Goal: Submit feedback/report problem: Submit feedback/report problem

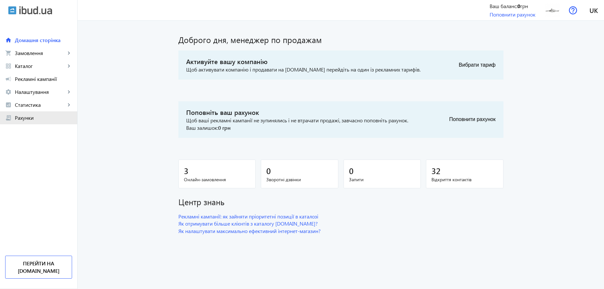
click at [28, 122] on link "receipt_long Рахунки" at bounding box center [38, 117] width 77 height 13
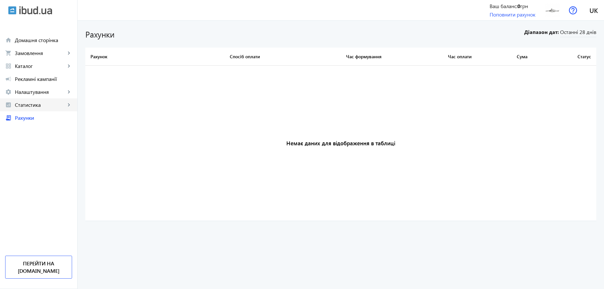
click at [23, 106] on span "Статистика" at bounding box center [40, 105] width 51 height 6
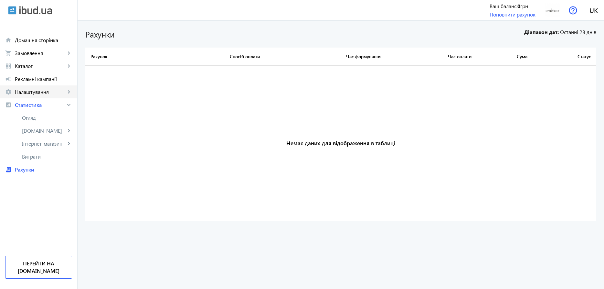
click at [29, 93] on span "Налаштування" at bounding box center [40, 92] width 51 height 6
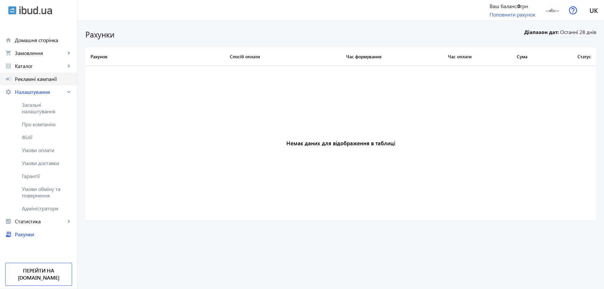
click at [37, 82] on link "campaign Рекламні кампанії" at bounding box center [38, 78] width 77 height 13
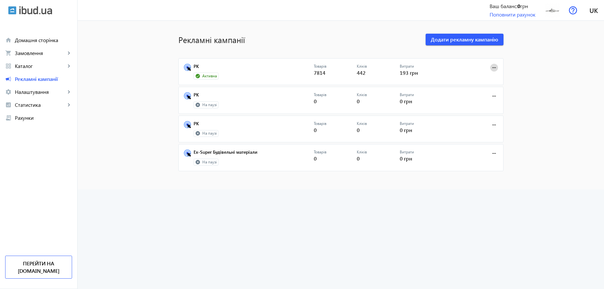
click at [492, 68] on mat-icon "more_horiz" at bounding box center [494, 67] width 7 height 7
click at [539, 86] on div at bounding box center [302, 144] width 604 height 289
click at [492, 70] on mat-icon "more_horiz" at bounding box center [494, 67] width 7 height 7
click at [493, 70] on div at bounding box center [302, 144] width 604 height 289
click at [49, 65] on span "Каталог" at bounding box center [40, 66] width 51 height 6
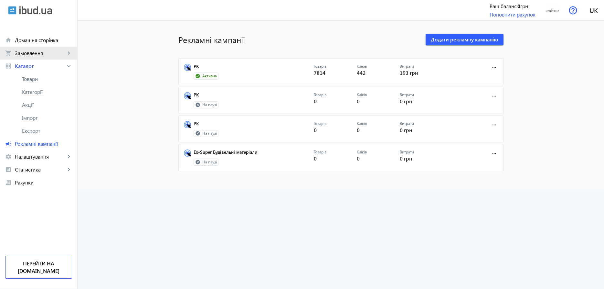
click at [62, 55] on span "Замовлення" at bounding box center [40, 53] width 51 height 6
click at [64, 41] on span "Домашня сторінка" at bounding box center [43, 40] width 57 height 6
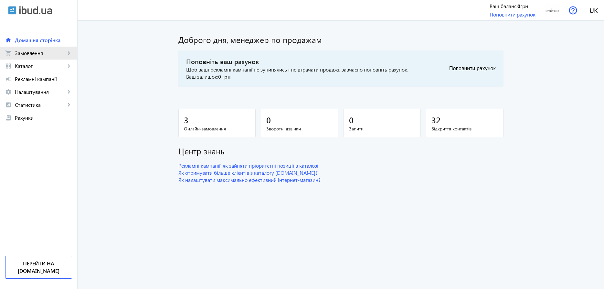
click at [56, 53] on span "Замовлення" at bounding box center [40, 53] width 51 height 6
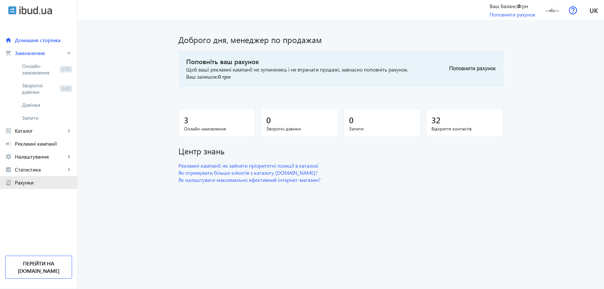
click at [39, 185] on span "Рахунки" at bounding box center [43, 182] width 57 height 6
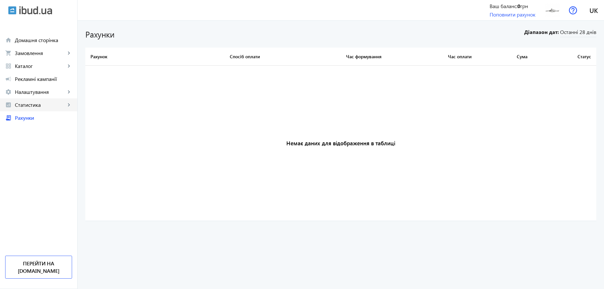
click at [43, 108] on span "Статистика" at bounding box center [40, 105] width 51 height 6
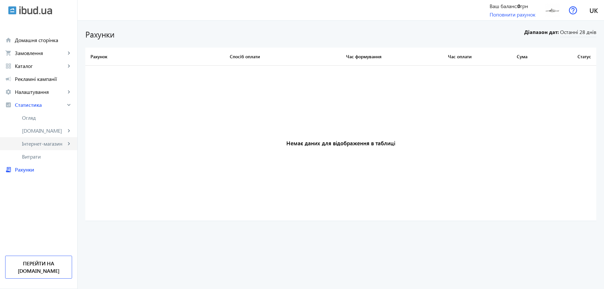
click at [45, 145] on span "Інтернет-магазин" at bounding box center [44, 143] width 44 height 6
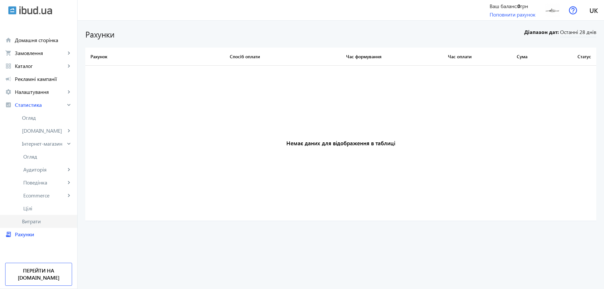
click at [42, 221] on span "Витрати" at bounding box center [47, 221] width 50 height 6
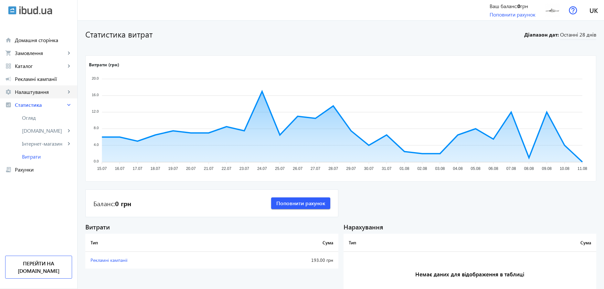
click at [50, 92] on span "Налаштування" at bounding box center [40, 92] width 51 height 6
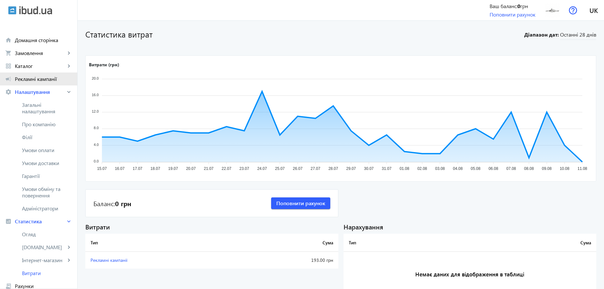
click at [54, 80] on span "Рекламні кампанії" at bounding box center [43, 79] width 57 height 6
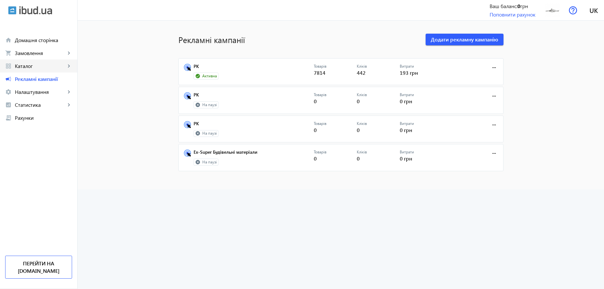
click at [65, 66] on span "Каталог" at bounding box center [40, 66] width 51 height 6
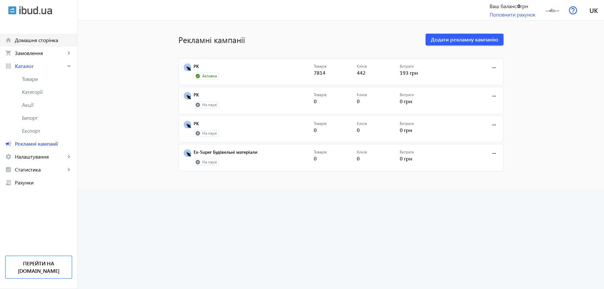
click at [63, 42] on span "Домашня сторінка" at bounding box center [43, 40] width 57 height 6
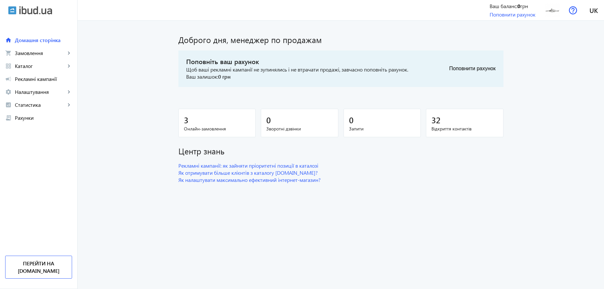
click at [46, 124] on navbar-vertical-actions "Ваш баланс: 0 грн Поповнити рахунок Перейти на ibud.ua" at bounding box center [38, 206] width 77 height 165
click at [41, 117] on span "Рахунки" at bounding box center [43, 117] width 57 height 6
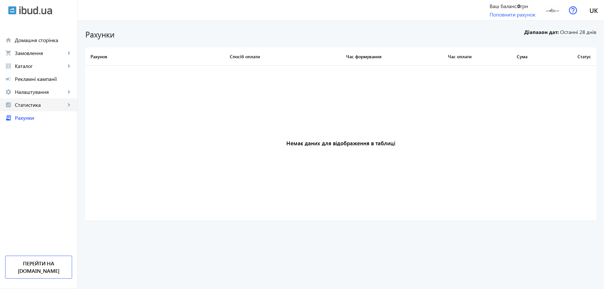
click at [69, 106] on mat-icon "keyboard_arrow_right" at bounding box center [69, 105] width 6 height 6
click at [517, 17] on link "Поповнити рахунок" at bounding box center [513, 14] width 46 height 7
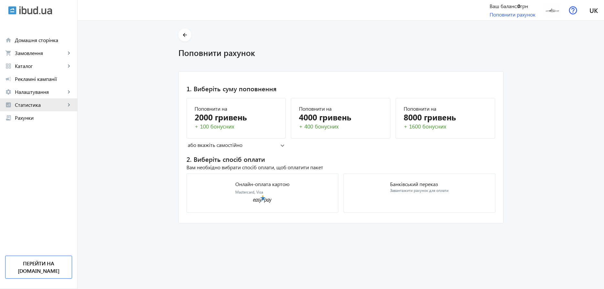
click at [59, 107] on span "Статистика" at bounding box center [40, 105] width 51 height 6
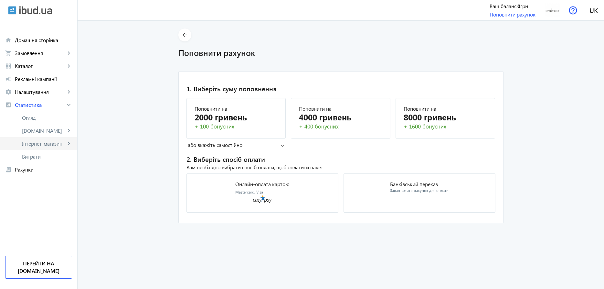
click at [69, 144] on mat-icon "keyboard_arrow_right" at bounding box center [69, 143] width 6 height 6
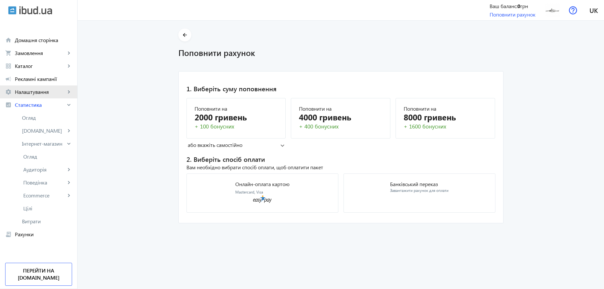
click at [68, 91] on mat-icon "keyboard_arrow_right" at bounding box center [69, 92] width 6 height 6
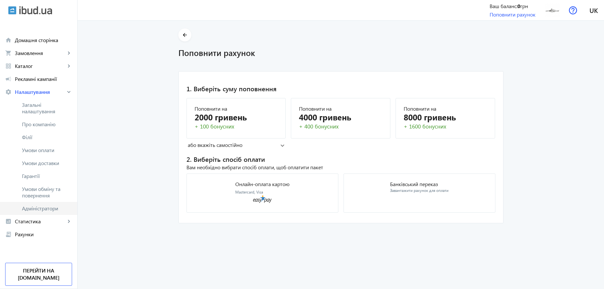
click at [65, 208] on span "Адміністратори" at bounding box center [47, 208] width 50 height 6
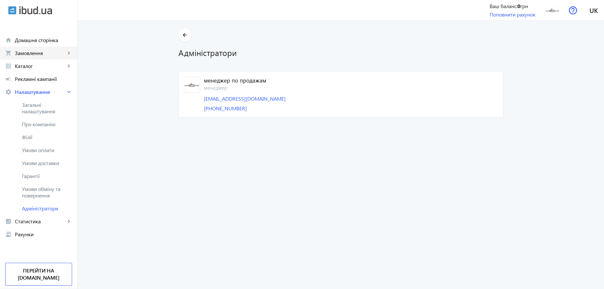
click at [70, 50] on mat-icon "keyboard_arrow_right" at bounding box center [69, 53] width 6 height 6
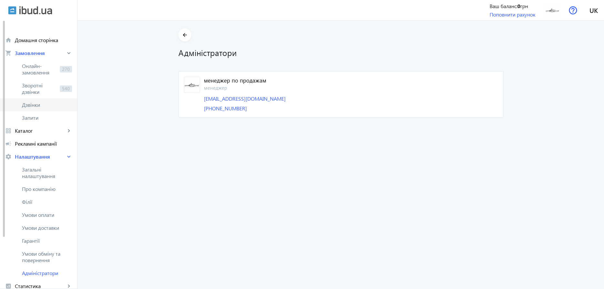
scroll to position [33, 0]
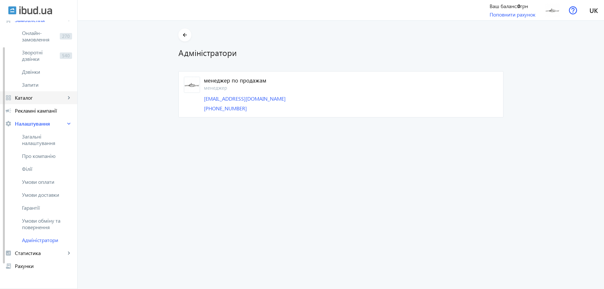
click at [71, 98] on mat-icon "keyboard_arrow_right" at bounding box center [69, 97] width 6 height 6
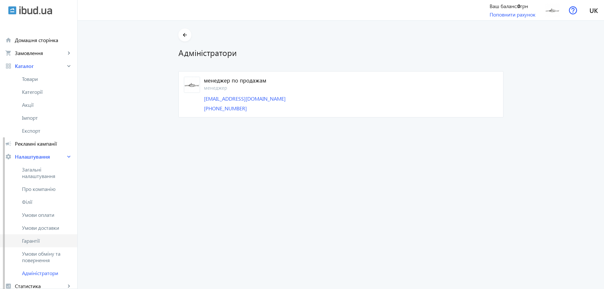
scroll to position [64, 0]
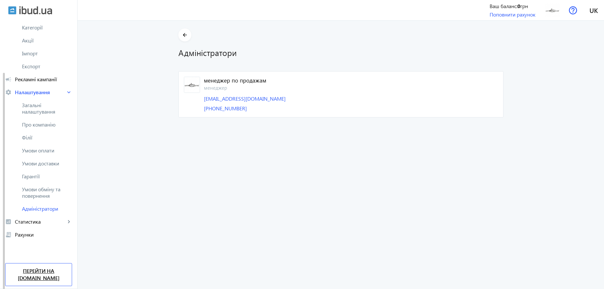
click at [41, 268] on link "Перейти на [DOMAIN_NAME]" at bounding box center [38, 274] width 67 height 23
click at [568, 13] on span at bounding box center [573, 11] width 21 height 16
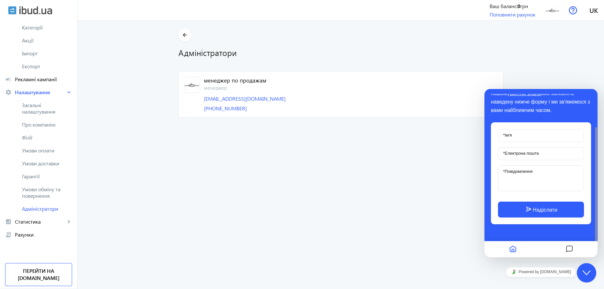
scroll to position [0, 0]
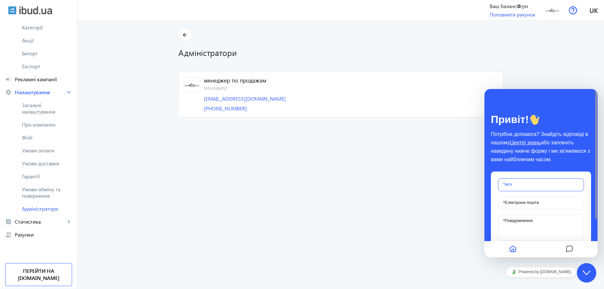
click at [543, 188] on input "* Ім'я" at bounding box center [541, 184] width 86 height 13
type input "Антон"
click at [533, 201] on label "* Електрона пошта" at bounding box center [521, 202] width 42 height 5
click at [533, 201] on input "* Електрона пошта" at bounding box center [541, 202] width 86 height 13
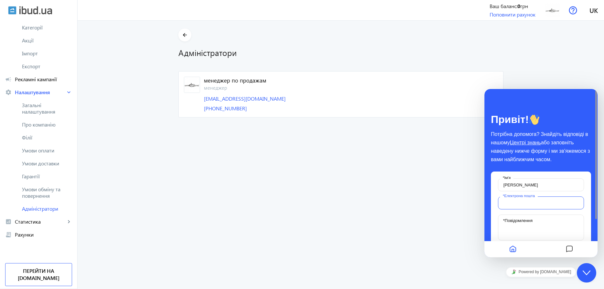
click at [533, 201] on input "* Електрона пошта" at bounding box center [541, 202] width 86 height 13
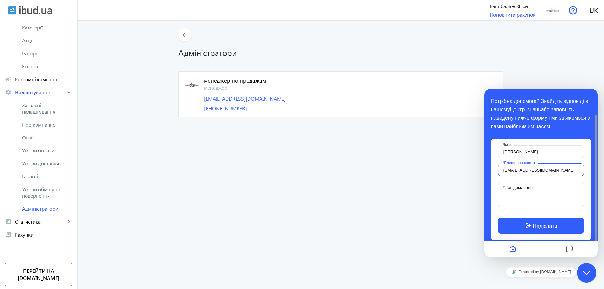
type input "donanton91@gmail.com"
click at [534, 190] on textarea "* Повідомлення" at bounding box center [541, 194] width 86 height 26
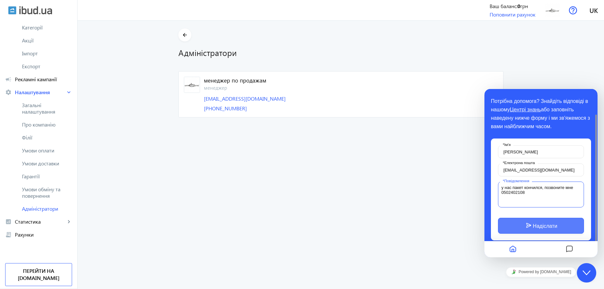
type textarea "у нас пакет кончился, позвоните мне 0502402108"
click at [542, 228] on button "Надіслати" at bounding box center [541, 226] width 86 height 16
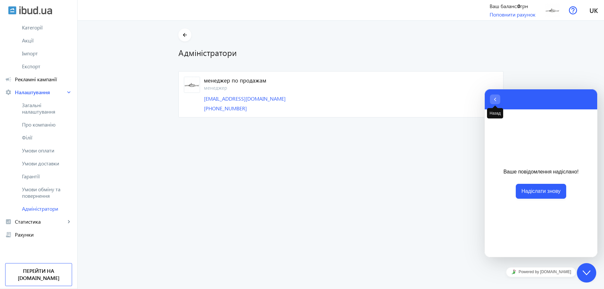
click at [496, 100] on icon "button" at bounding box center [495, 99] width 6 height 8
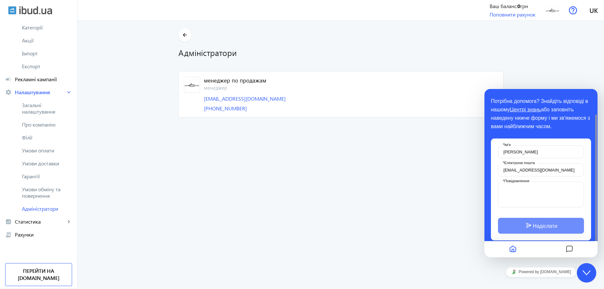
click at [585, 275] on icon "Close Chat This icon closes the chat window." at bounding box center [587, 273] width 8 height 8
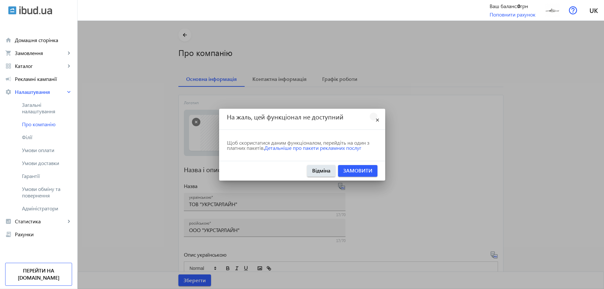
click at [379, 117] on mat-icon "close" at bounding box center [378, 120] width 8 height 8
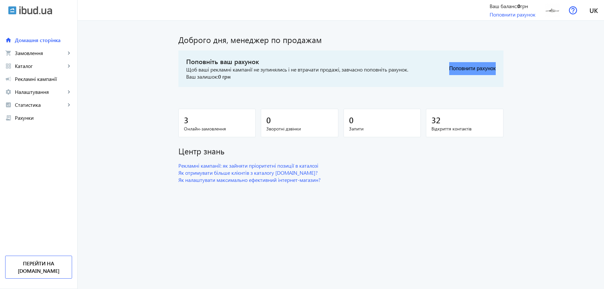
click at [472, 70] on button "Поповнити рахунок" at bounding box center [472, 68] width 46 height 13
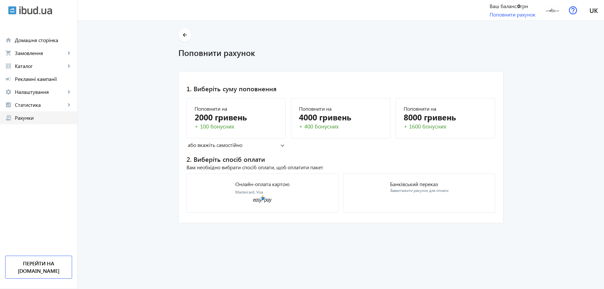
click at [37, 119] on span "Рахунки" at bounding box center [43, 117] width 57 height 6
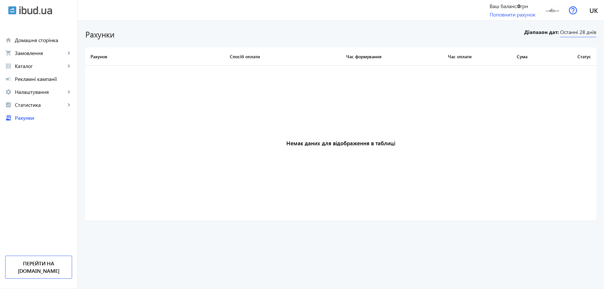
click at [578, 36] on span "Останні 28 днів" at bounding box center [578, 32] width 36 height 9
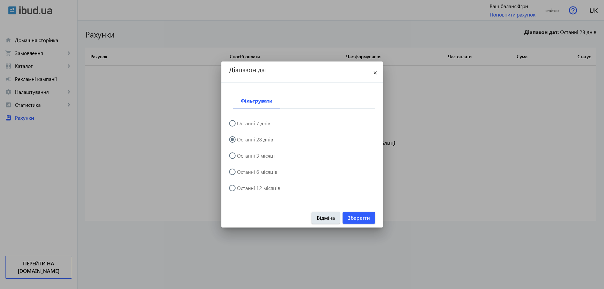
click at [250, 190] on label "Останні 12 місяців" at bounding box center [258, 187] width 45 height 5
click at [242, 191] on input "Останні 12 місяців" at bounding box center [235, 191] width 13 height 13
radio input "true"
click at [362, 219] on span "Зберегти" at bounding box center [359, 217] width 22 height 7
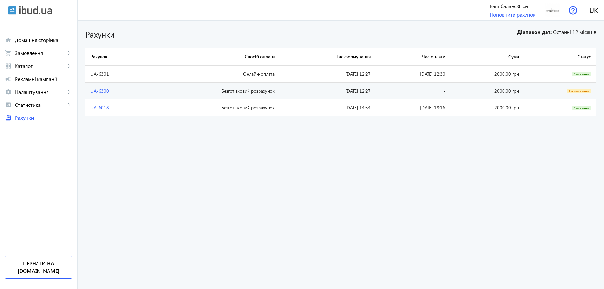
click at [580, 35] on span "Останні 12 місяців" at bounding box center [574, 32] width 43 height 9
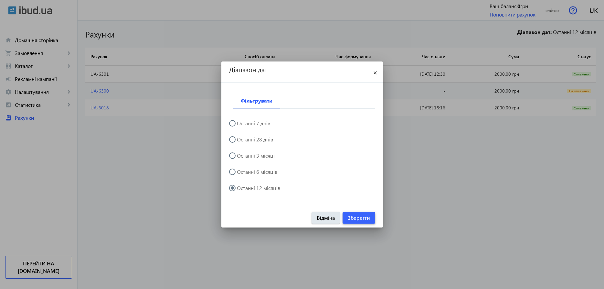
click at [357, 220] on span "Зберегти" at bounding box center [359, 217] width 22 height 7
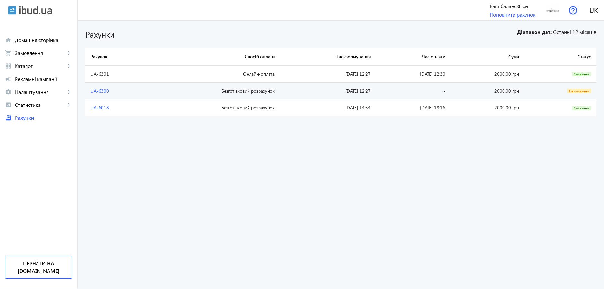
click at [104, 109] on link "UA-6018" at bounding box center [100, 107] width 18 height 6
click at [53, 105] on span "Статистика" at bounding box center [40, 105] width 51 height 6
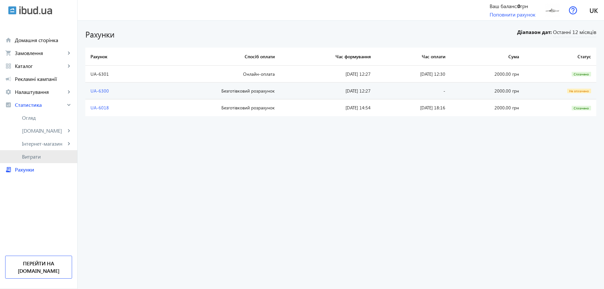
click at [37, 156] on span "Витрати" at bounding box center [47, 156] width 50 height 6
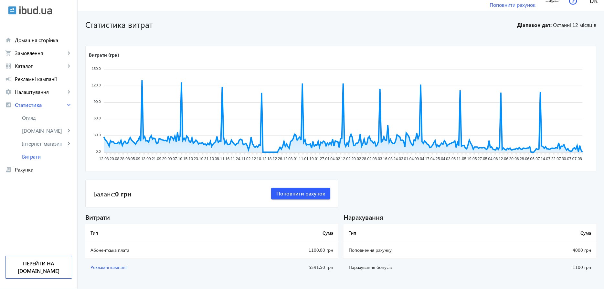
scroll to position [21, 0]
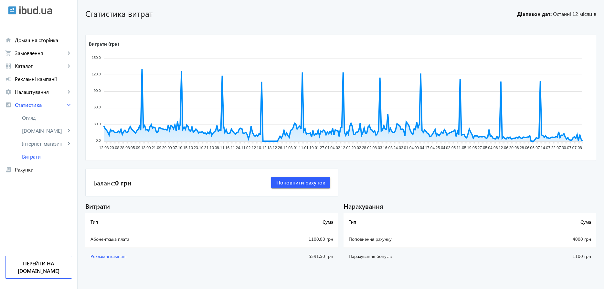
click at [120, 254] on span "Рекламні кампанії" at bounding box center [109, 256] width 37 height 6
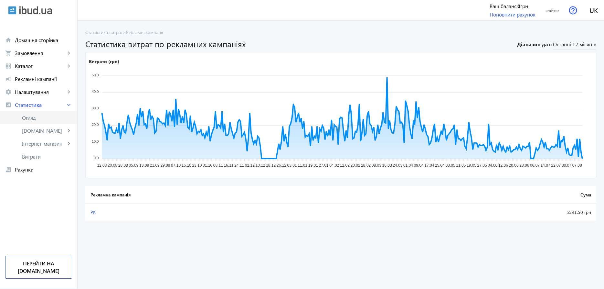
click at [38, 120] on span "Огляд" at bounding box center [47, 117] width 50 height 6
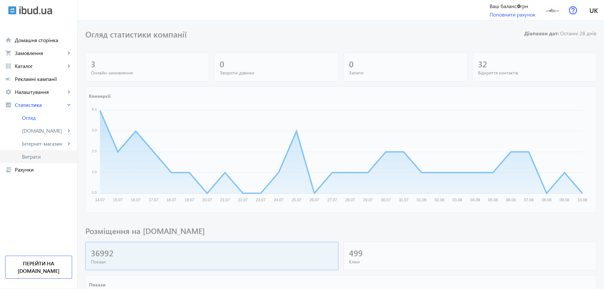
click at [37, 155] on span "Витрати" at bounding box center [47, 156] width 50 height 6
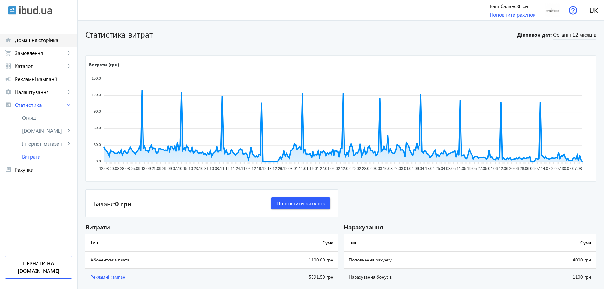
click at [37, 40] on span "Домашня сторінка" at bounding box center [43, 40] width 57 height 6
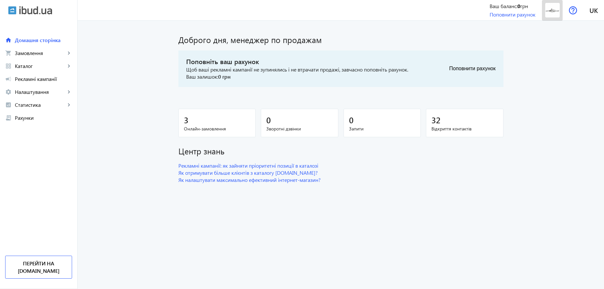
click at [554, 10] on img at bounding box center [552, 10] width 15 height 15
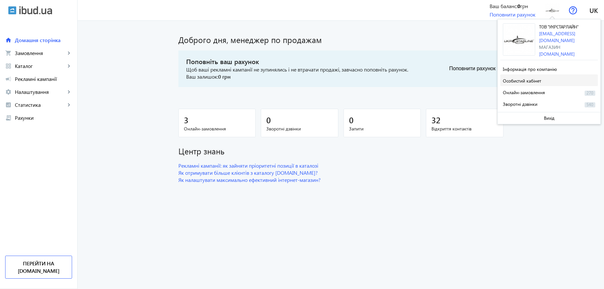
click at [535, 80] on span "Особистий кабінет" at bounding box center [522, 81] width 38 height 6
click at [525, 81] on span "Особистий кабінет" at bounding box center [522, 81] width 38 height 6
click at [524, 67] on span "Інформація про компанію" at bounding box center [530, 69] width 54 height 6
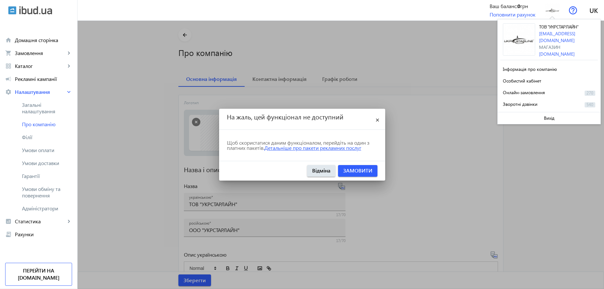
click at [353, 149] on link "Детальніше про пакети рекламних послуг" at bounding box center [312, 147] width 97 height 7
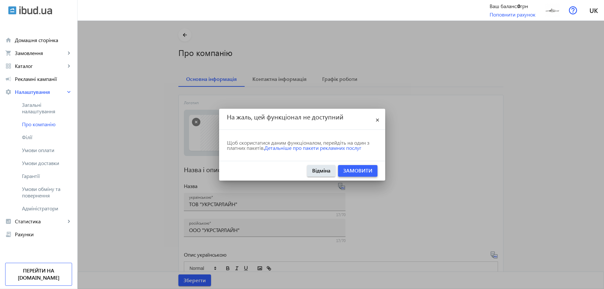
click at [362, 168] on link "Замовити" at bounding box center [357, 170] width 29 height 7
click at [326, 168] on span "Відміна" at bounding box center [321, 170] width 18 height 7
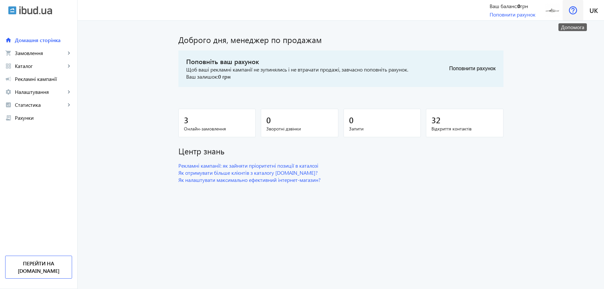
click at [573, 10] on img at bounding box center [573, 10] width 8 height 8
click at [573, 13] on img at bounding box center [573, 10] width 8 height 8
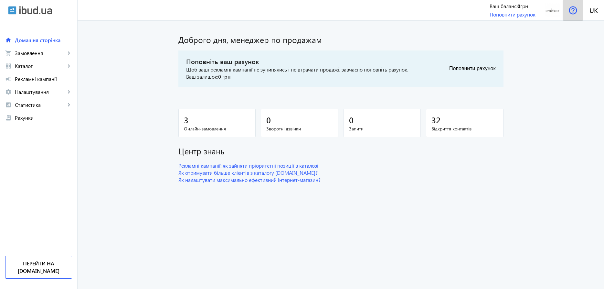
click at [573, 13] on img at bounding box center [573, 10] width 8 height 8
